Goal: Task Accomplishment & Management: Manage account settings

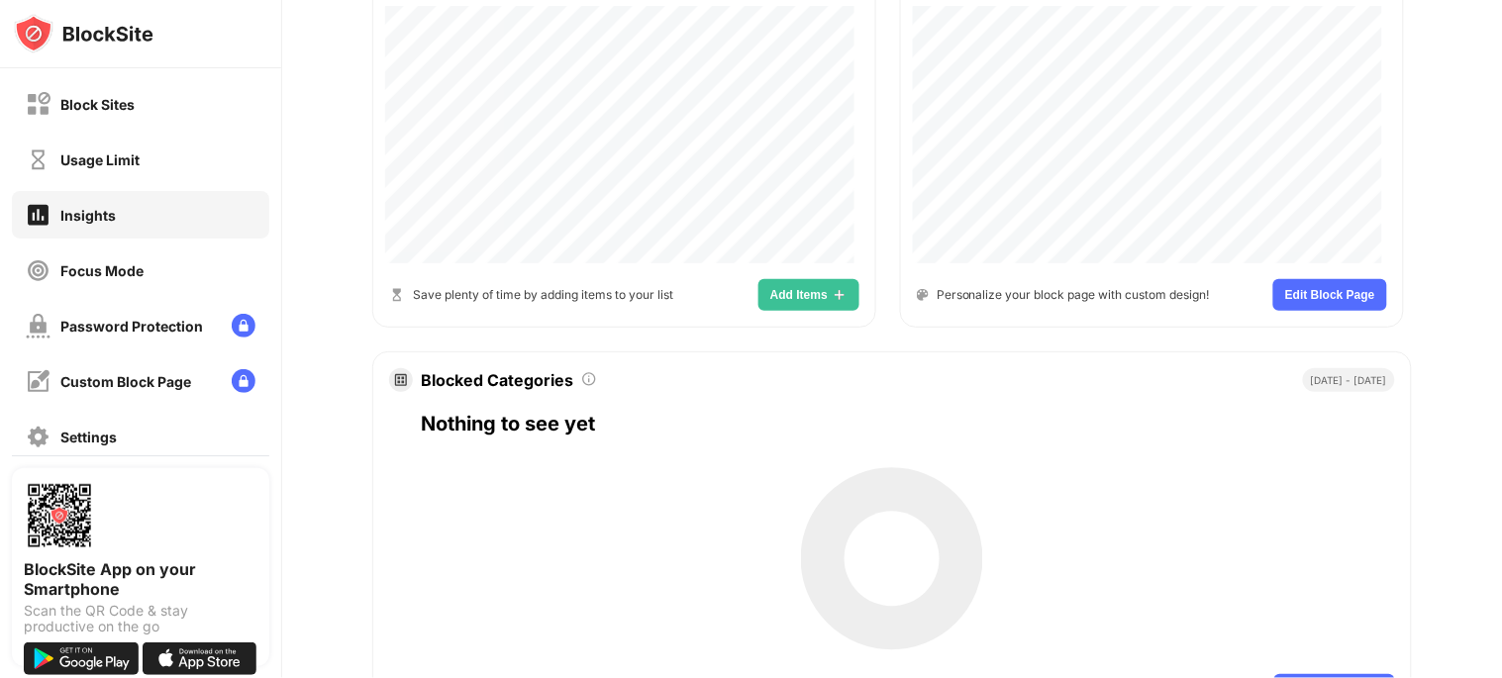
scroll to position [869, 0]
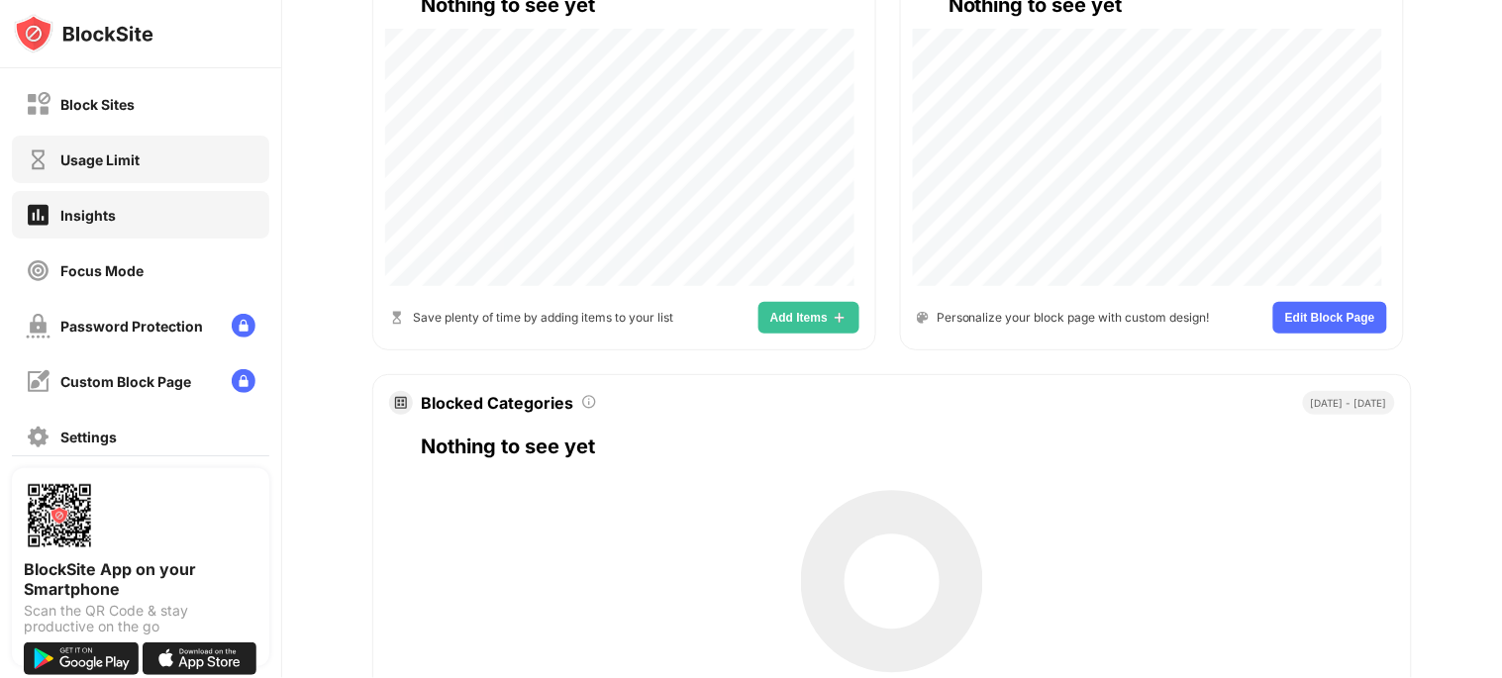
click at [153, 160] on div "Usage Limit" at bounding box center [140, 160] width 257 height 48
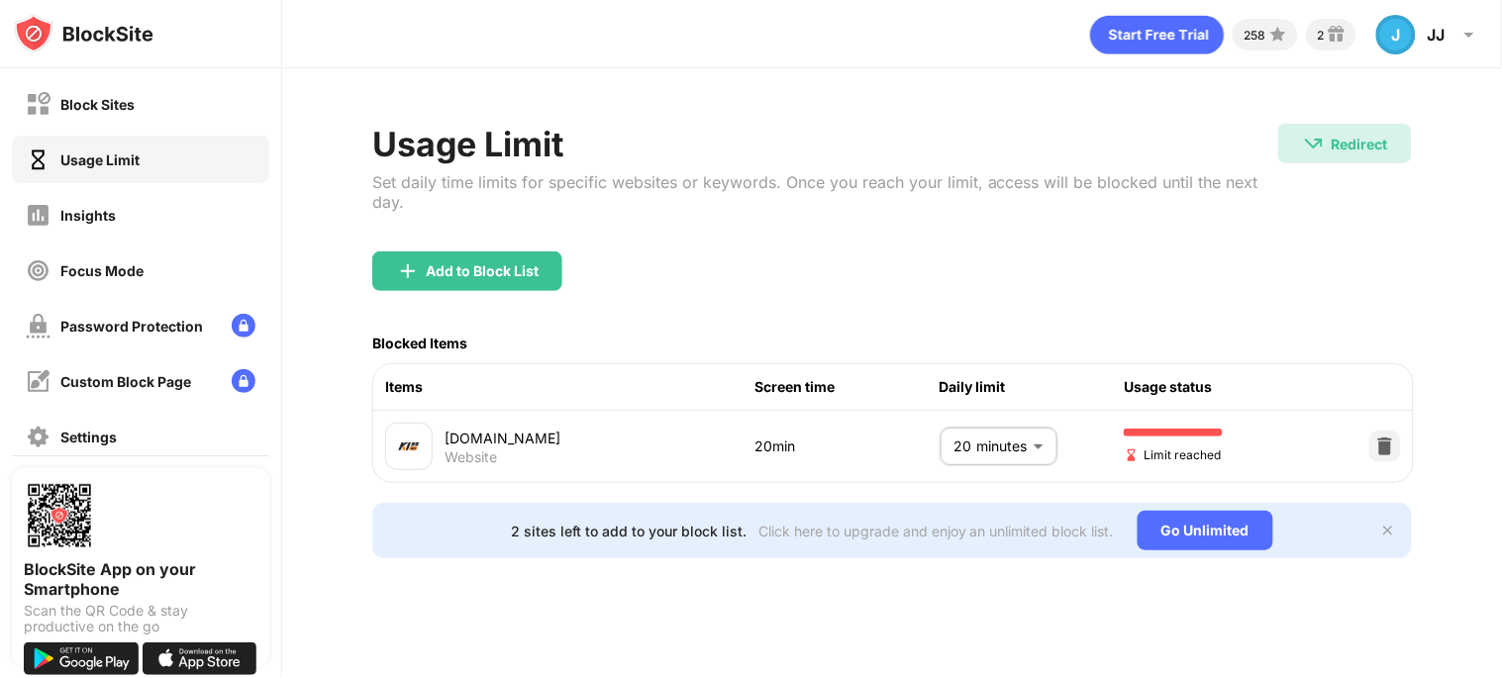
click at [991, 436] on body "Block Sites Usage Limit Insights Focus Mode Password Protection Custom Block Pa…" at bounding box center [751, 339] width 1502 height 678
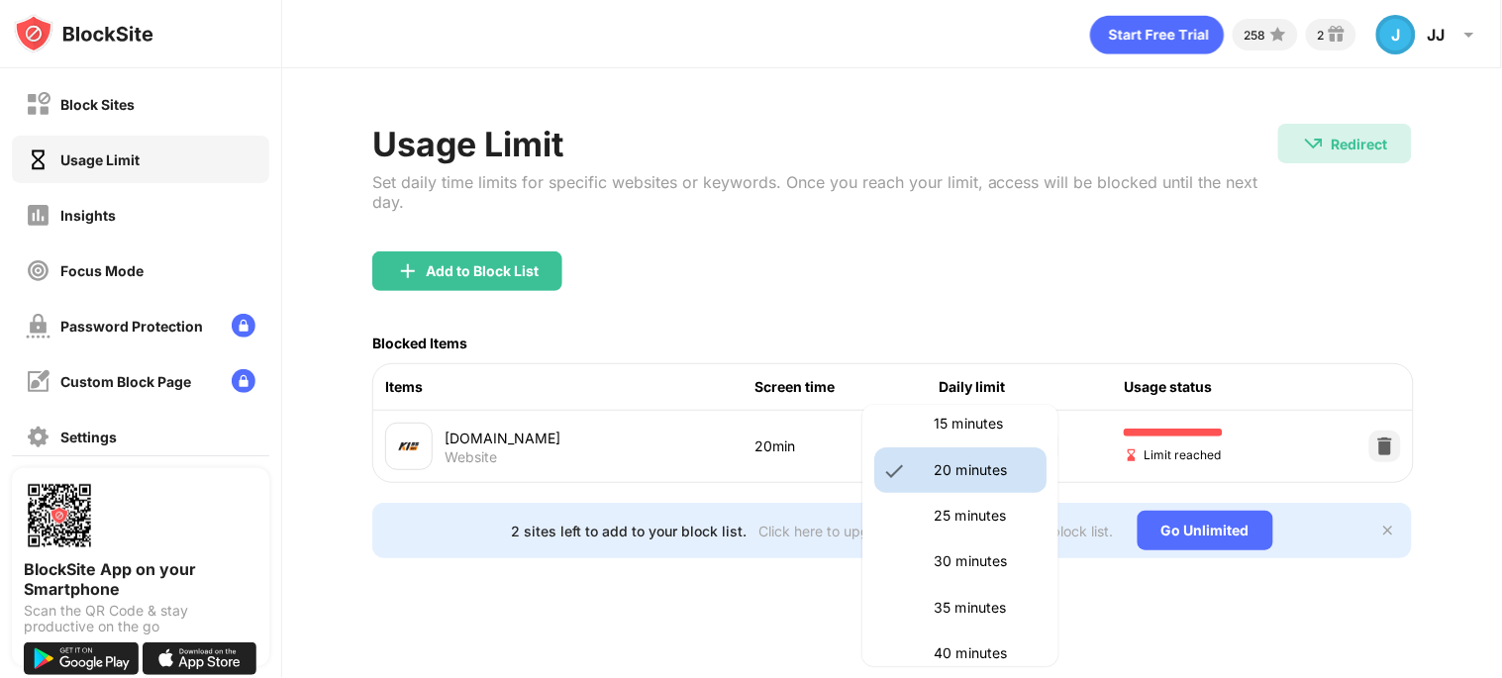
scroll to position [162, 0]
click at [971, 488] on li "20 minutes" at bounding box center [960, 470] width 172 height 46
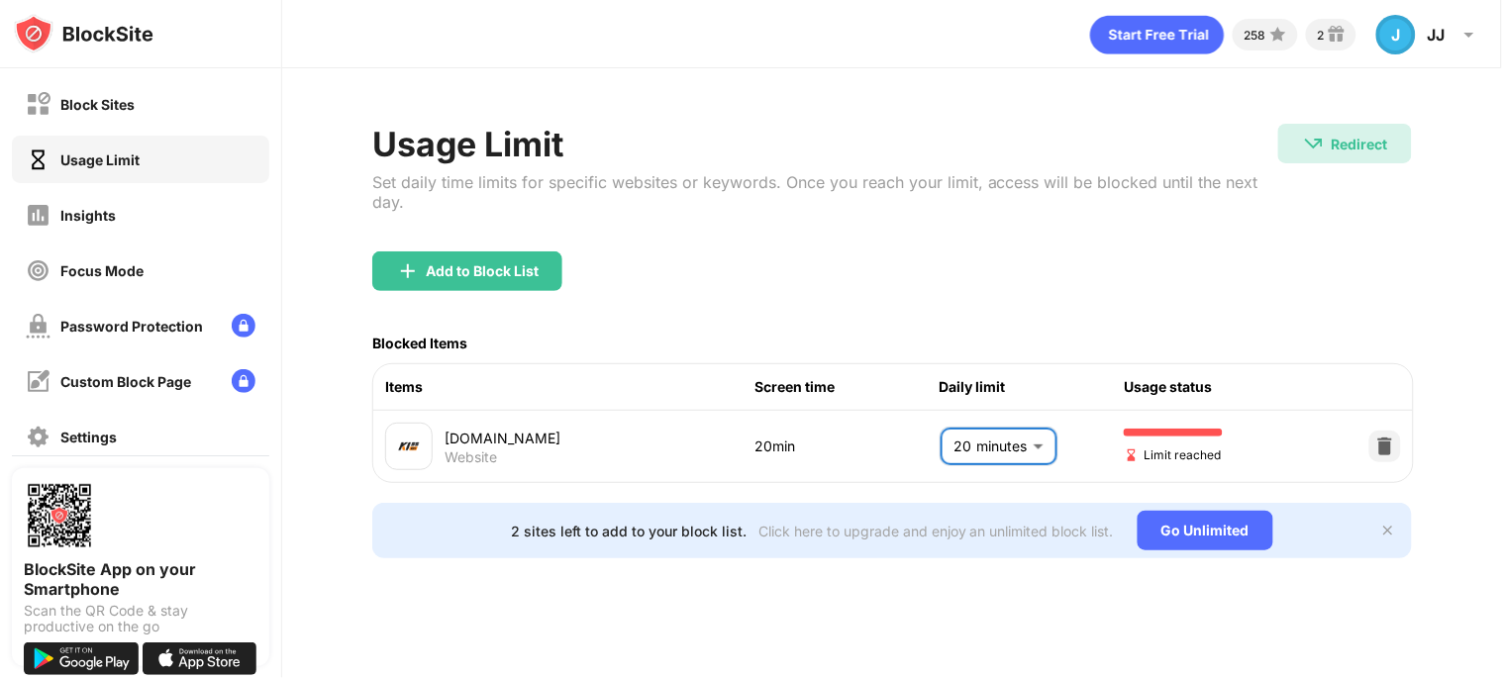
click at [981, 450] on body "Block Sites Usage Limit Insights Focus Mode Password Protection Custom Block Pa…" at bounding box center [751, 339] width 1502 height 678
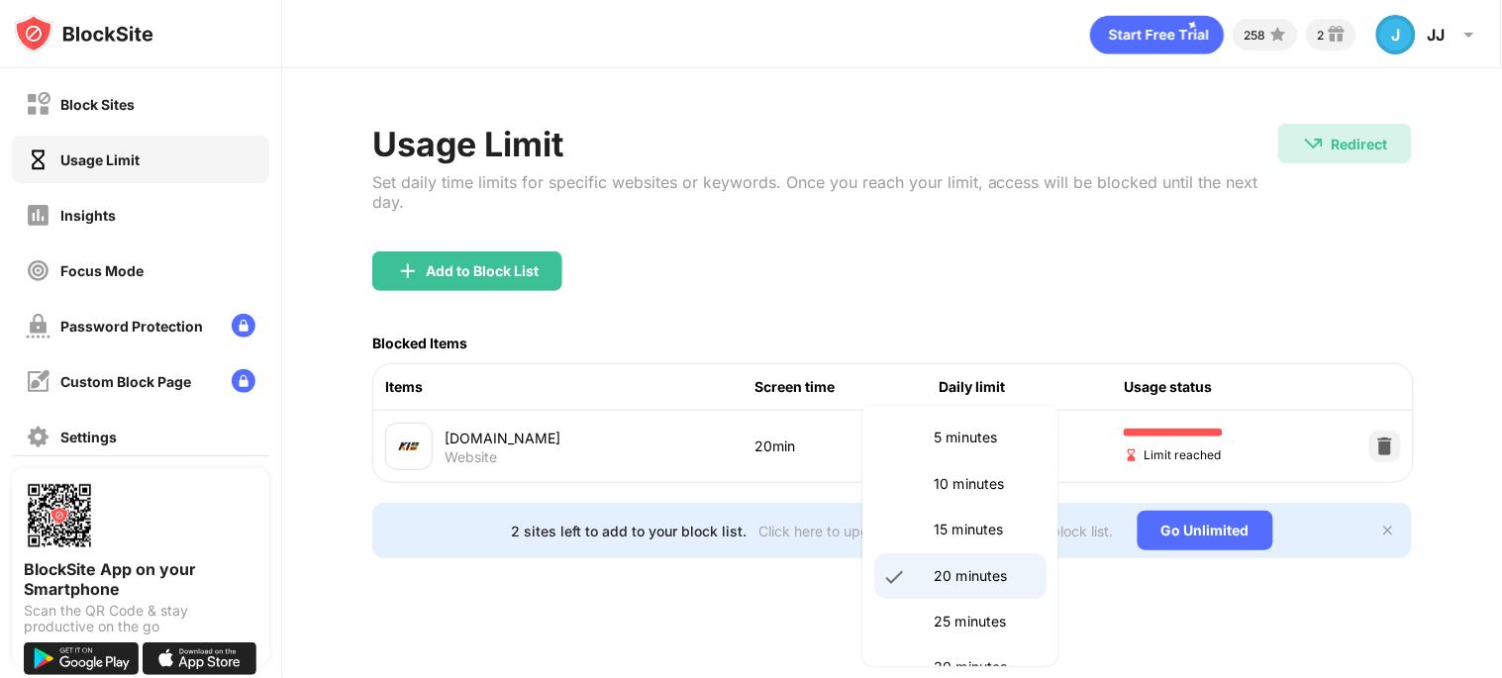
scroll to position [59, 0]
click at [946, 614] on p "25 minutes" at bounding box center [984, 618] width 101 height 22
type input "**"
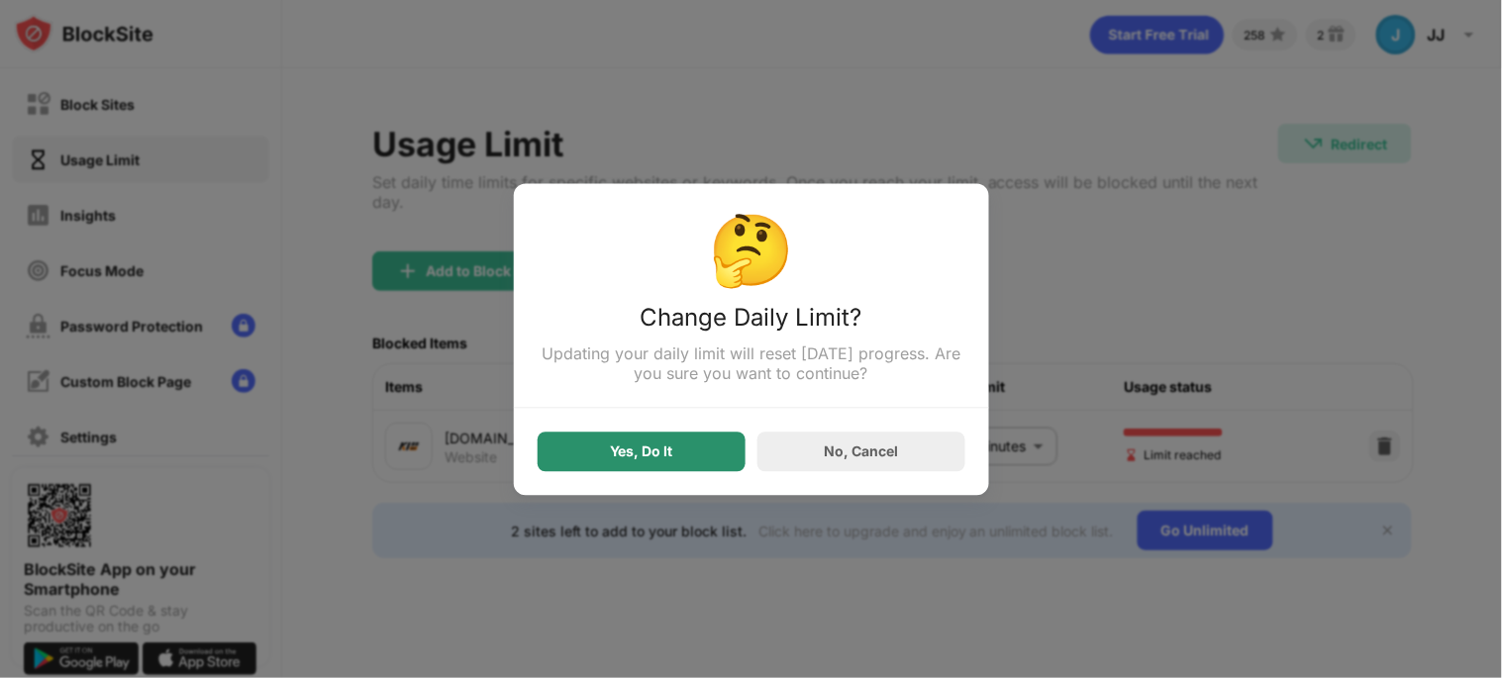
click at [684, 447] on div "Yes, Do It" at bounding box center [642, 452] width 208 height 40
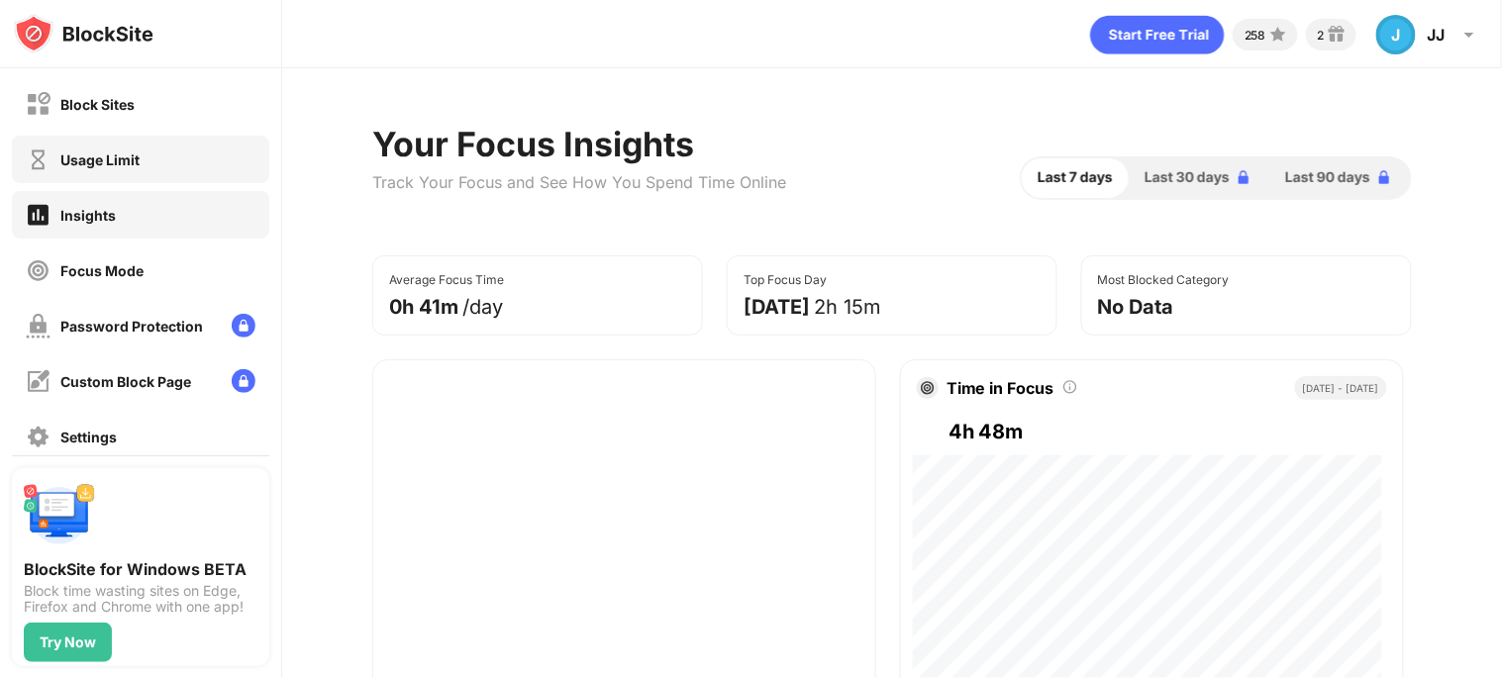
click at [125, 163] on div "Usage Limit" at bounding box center [99, 160] width 79 height 17
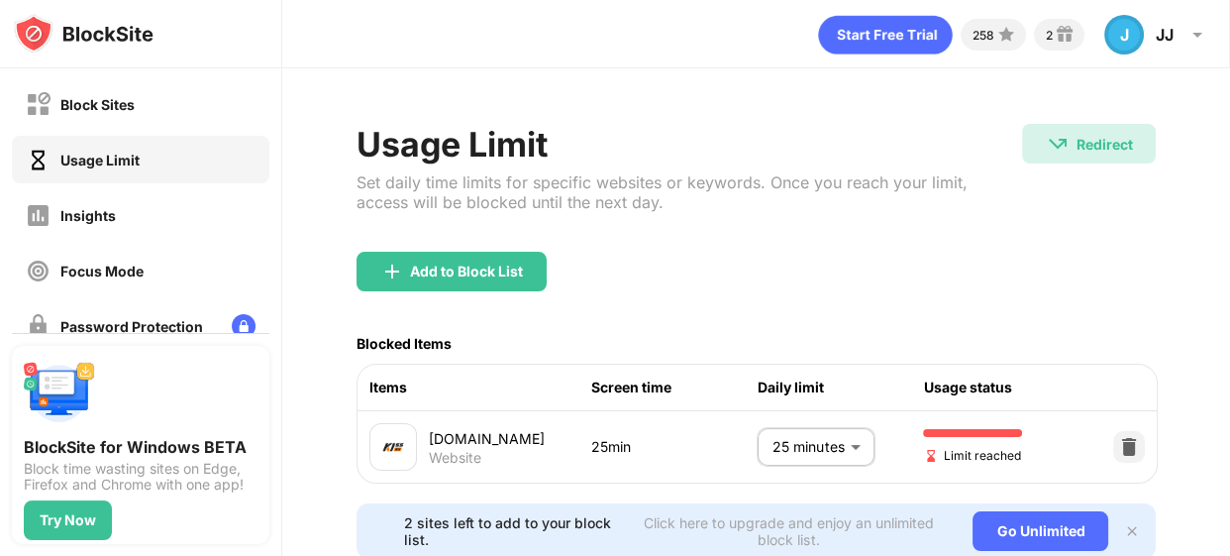
click at [799, 437] on body "Block Sites Usage Limit Insights Focus Mode Password Protection Custom Block Pa…" at bounding box center [615, 278] width 1230 height 556
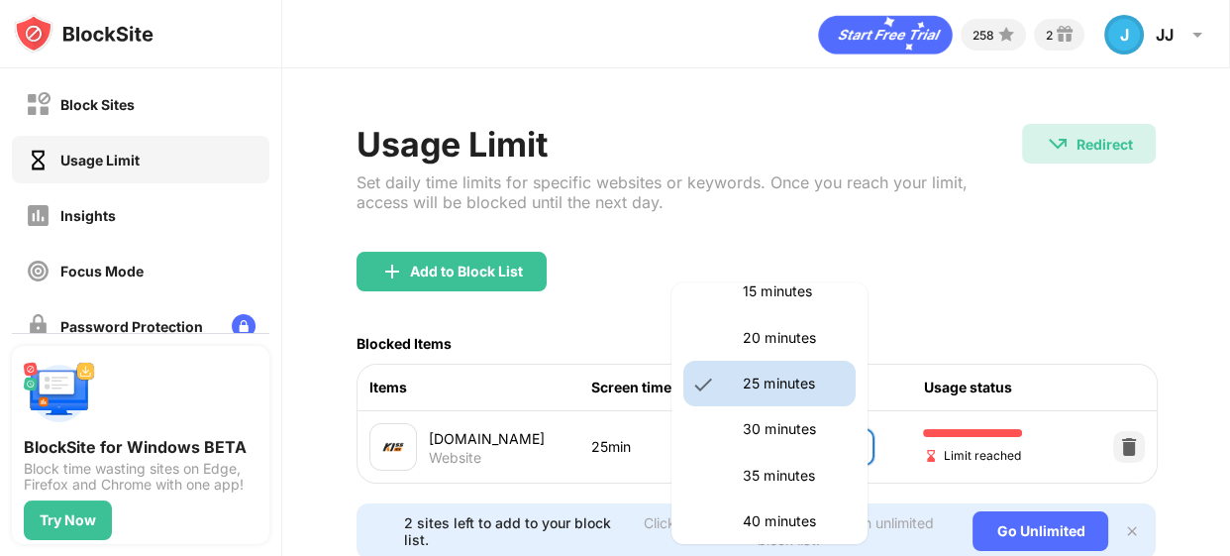
scroll to position [174, 0]
click at [770, 457] on li "35 minutes" at bounding box center [769, 473] width 172 height 46
type input "**"
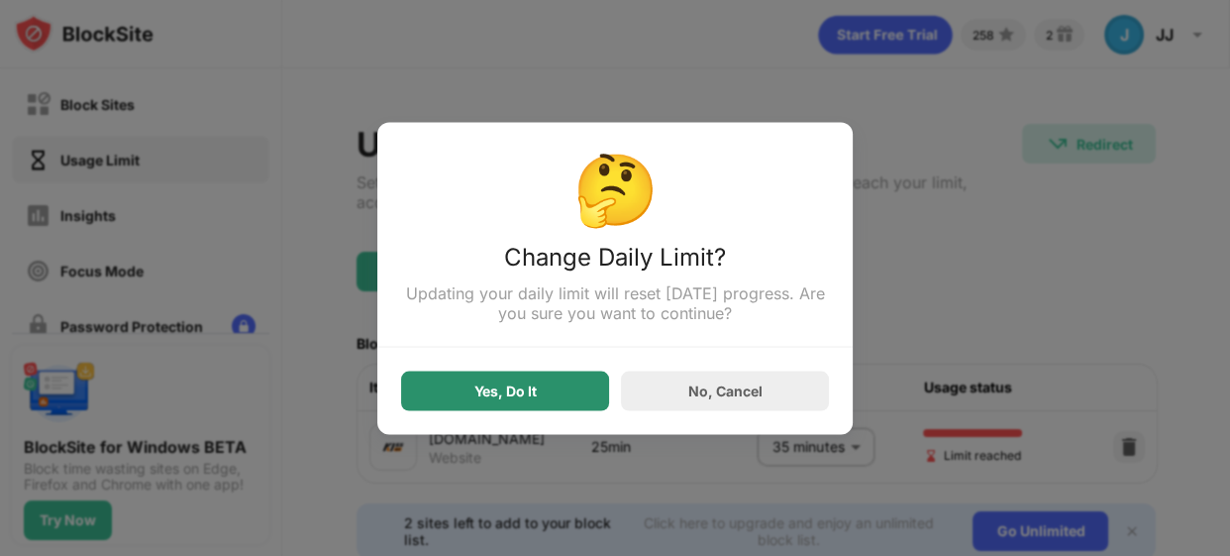
click at [574, 391] on div "Yes, Do It" at bounding box center [505, 390] width 208 height 40
